Goal: Task Accomplishment & Management: Manage account settings

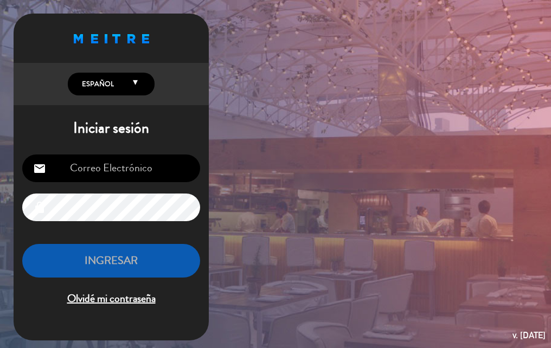
click at [163, 179] on input "email" at bounding box center [111, 169] width 178 height 28
click at [120, 151] on div "email lock INGRESAR Olvidé mi contraseña" at bounding box center [111, 231] width 195 height 171
click at [117, 161] on input "email" at bounding box center [111, 169] width 178 height 28
type input "contacto@bruto.pe"
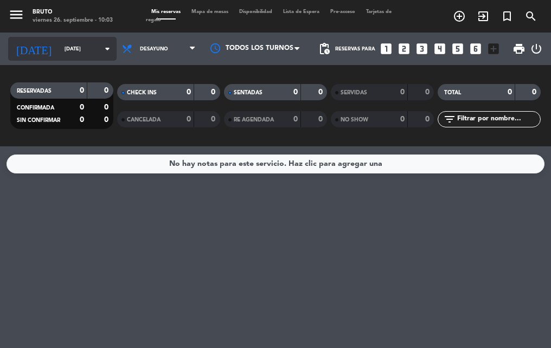
click at [81, 53] on input "vie. 26 sep." at bounding box center [94, 49] width 70 height 17
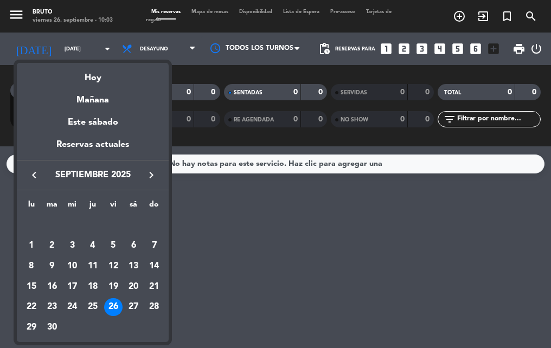
click at [112, 307] on div "26" at bounding box center [113, 307] width 18 height 18
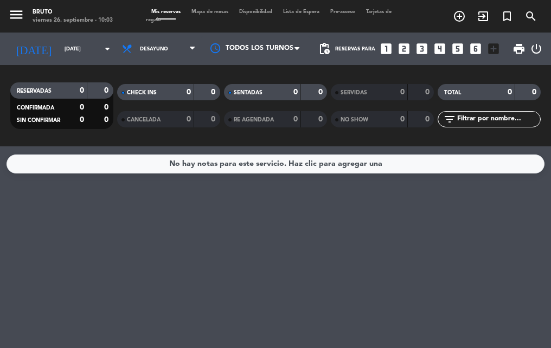
click at [319, 264] on div "No hay notas para este servicio. Haz clic para agregar una" at bounding box center [275, 247] width 551 height 202
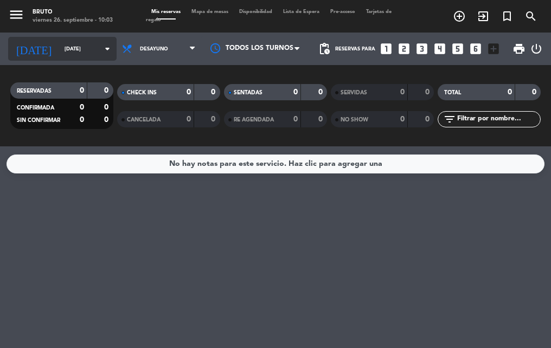
click at [61, 37] on div "today vie. 26 sep. arrow_drop_down" at bounding box center [62, 49] width 108 height 24
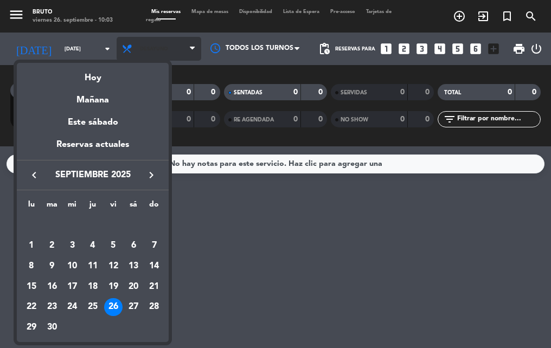
click at [189, 46] on div at bounding box center [275, 174] width 551 height 348
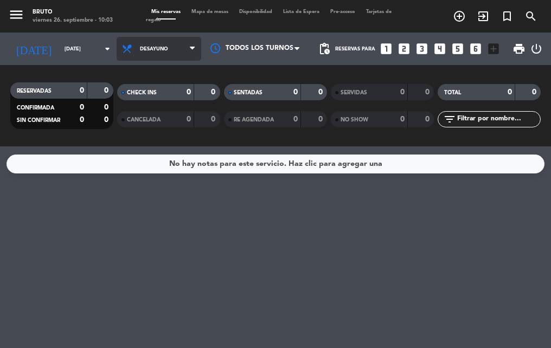
click at [188, 49] on span "Desayuno" at bounding box center [159, 49] width 85 height 24
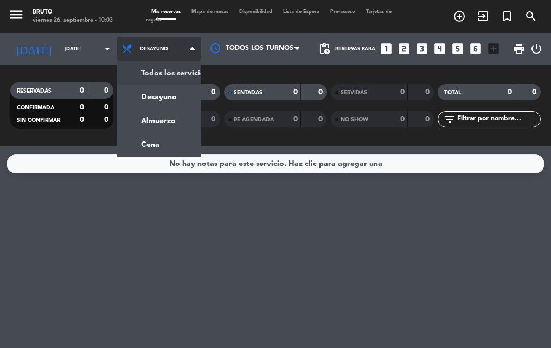
click at [159, 76] on div "menu Bruto viernes 26. septiembre - 10:03 Mis reservas Mapa de mesas Disponibil…" at bounding box center [275, 73] width 551 height 146
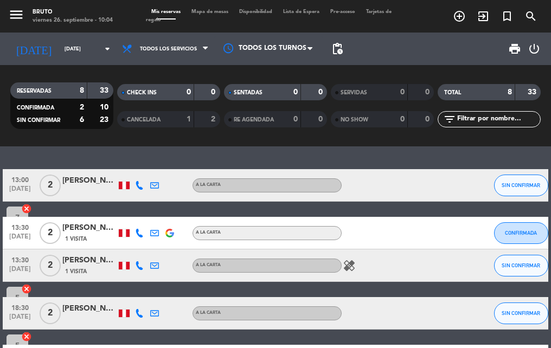
click at [93, 178] on div "Claudia beretta" at bounding box center [89, 181] width 54 height 12
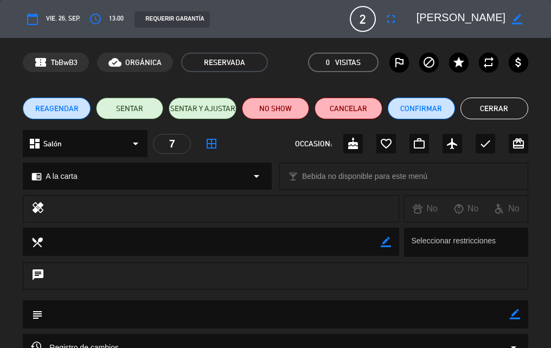
scroll to position [108, 0]
click at [59, 17] on span "vie. 26, sep." at bounding box center [63, 19] width 34 height 11
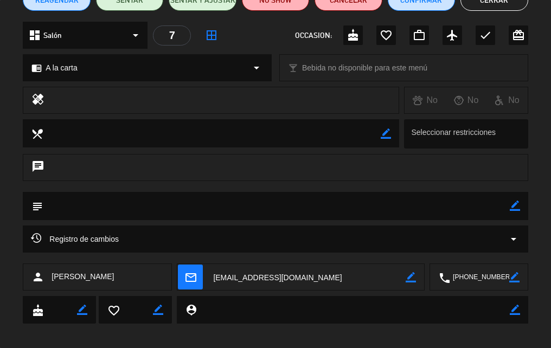
scroll to position [117, 0]
